Goal: Navigation & Orientation: Find specific page/section

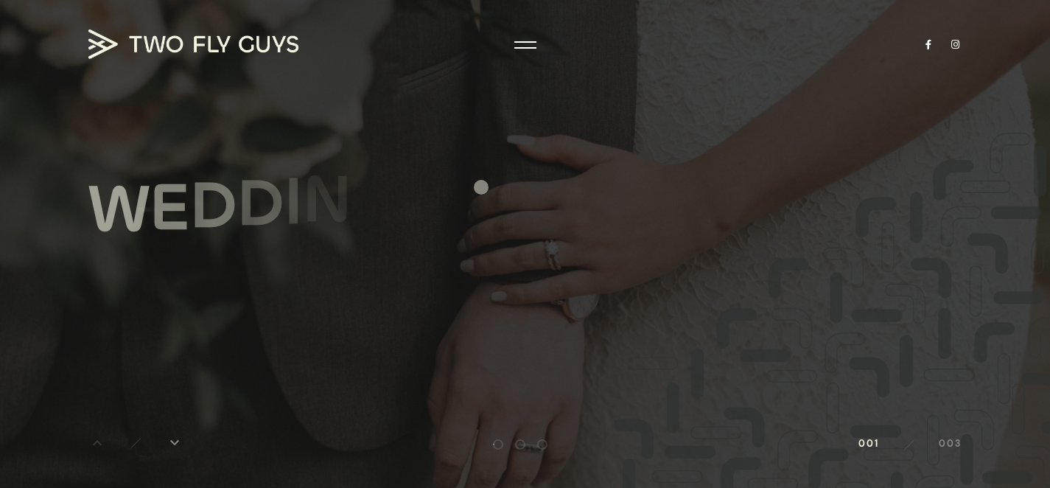
click at [481, 187] on div "W E D D I N G S Explore keyboard_arrow_right" at bounding box center [524, 244] width 873 height 369
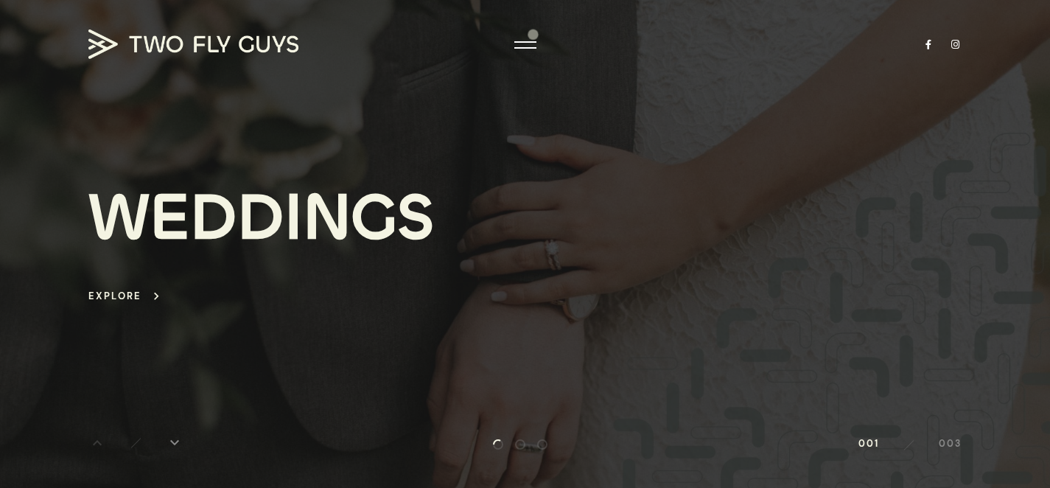
click at [536, 34] on div at bounding box center [525, 244] width 1050 height 488
click at [536, 40] on div at bounding box center [525, 45] width 22 height 15
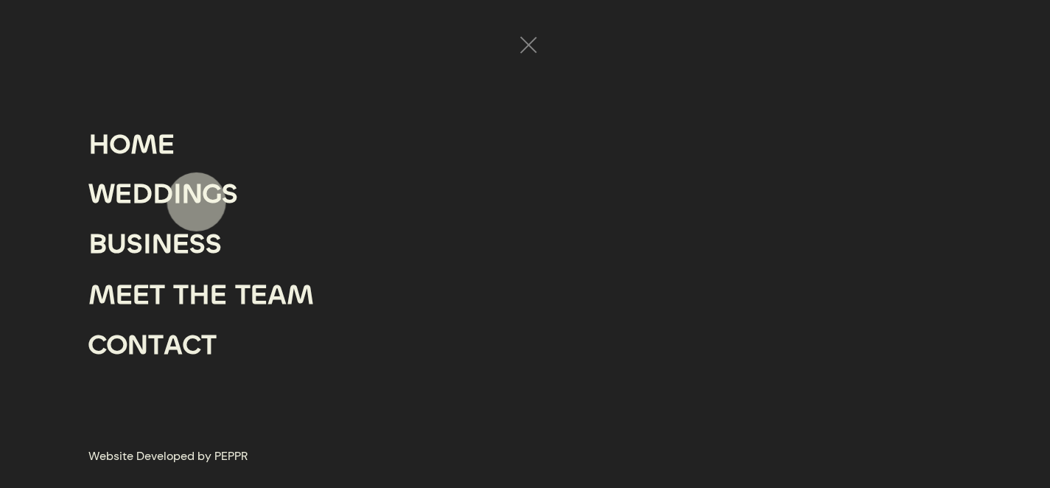
click at [197, 202] on div "N" at bounding box center [192, 194] width 21 height 50
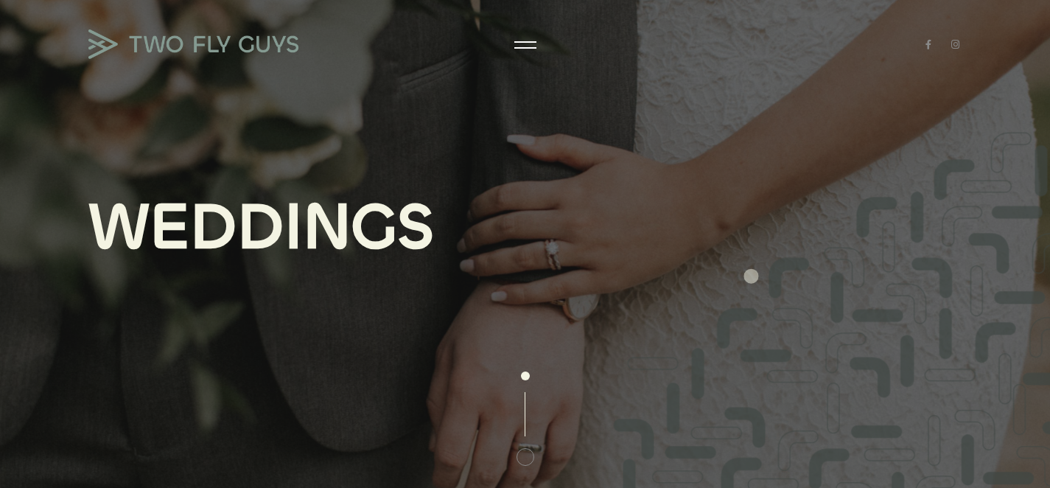
click at [753, 276] on div "W E D D I N G S" at bounding box center [525, 243] width 903 height 102
click at [371, 238] on div "G" at bounding box center [373, 227] width 45 height 71
click at [531, 372] on div at bounding box center [526, 418] width 74 height 94
